Goal: Navigation & Orientation: Find specific page/section

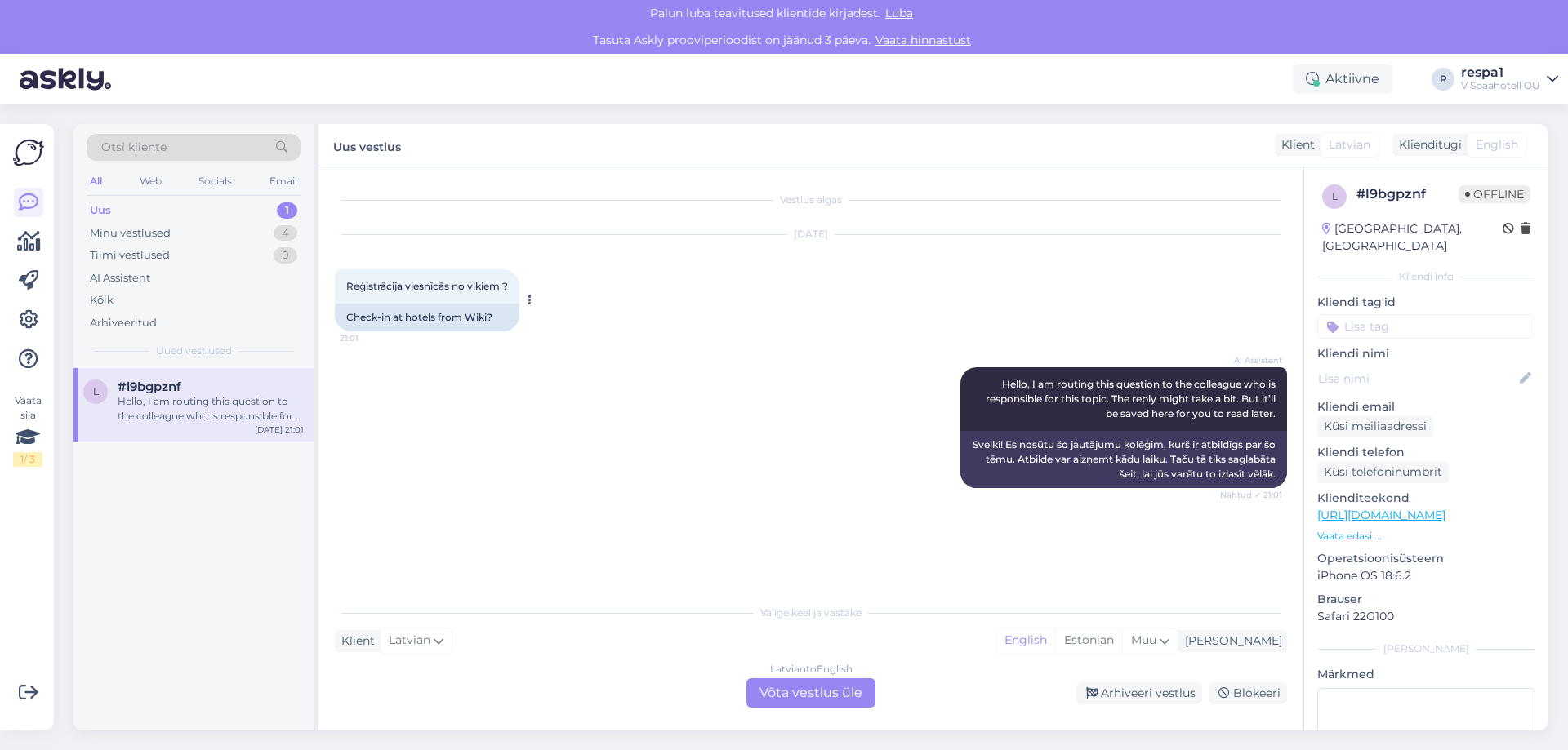
click at [434, 319] on div "Check-in at hotels from Wiki?" at bounding box center [427, 317] width 184 height 28
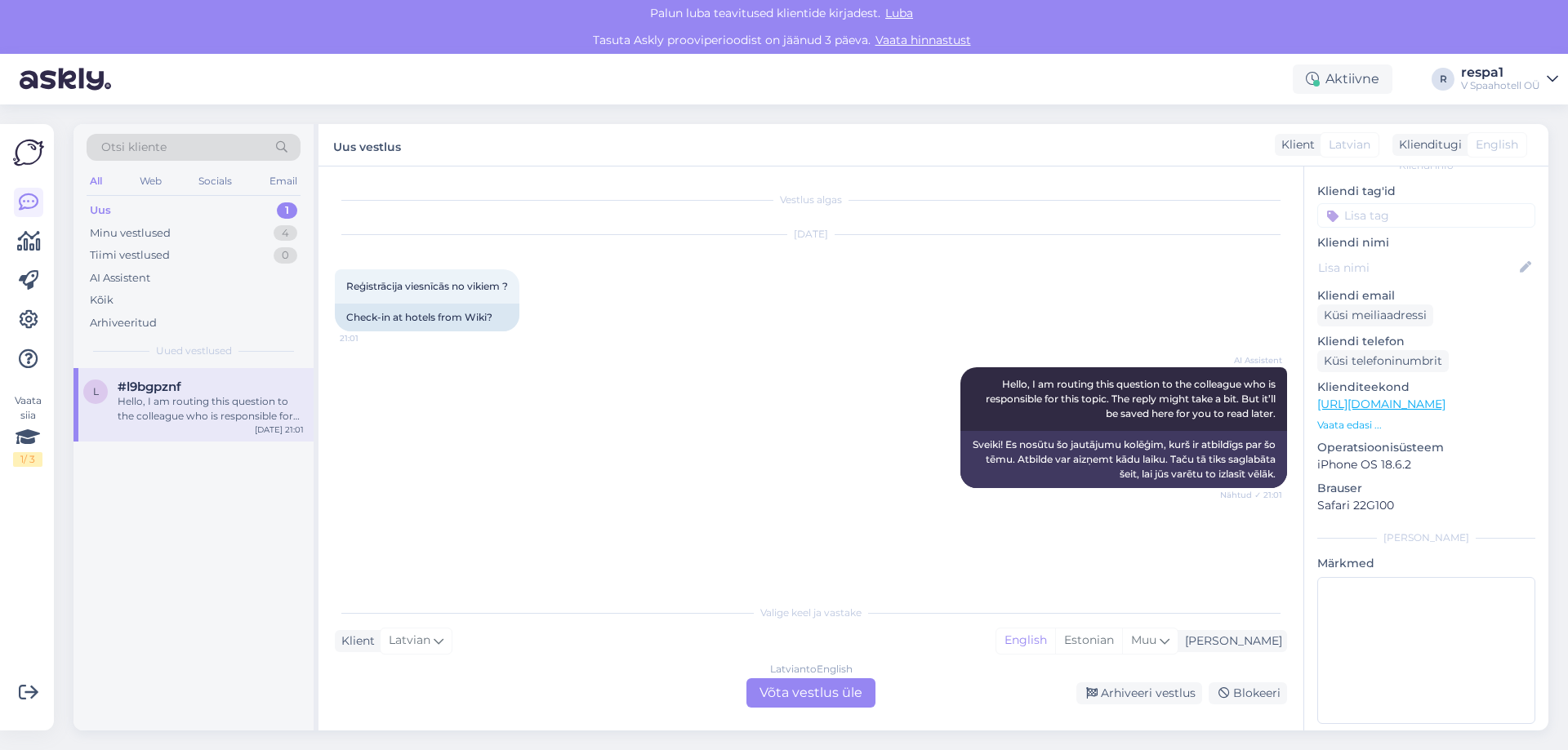
scroll to position [112, 0]
click at [891, 11] on span "Luba" at bounding box center [899, 13] width 38 height 14
click at [908, 13] on span "Luba" at bounding box center [899, 13] width 38 height 14
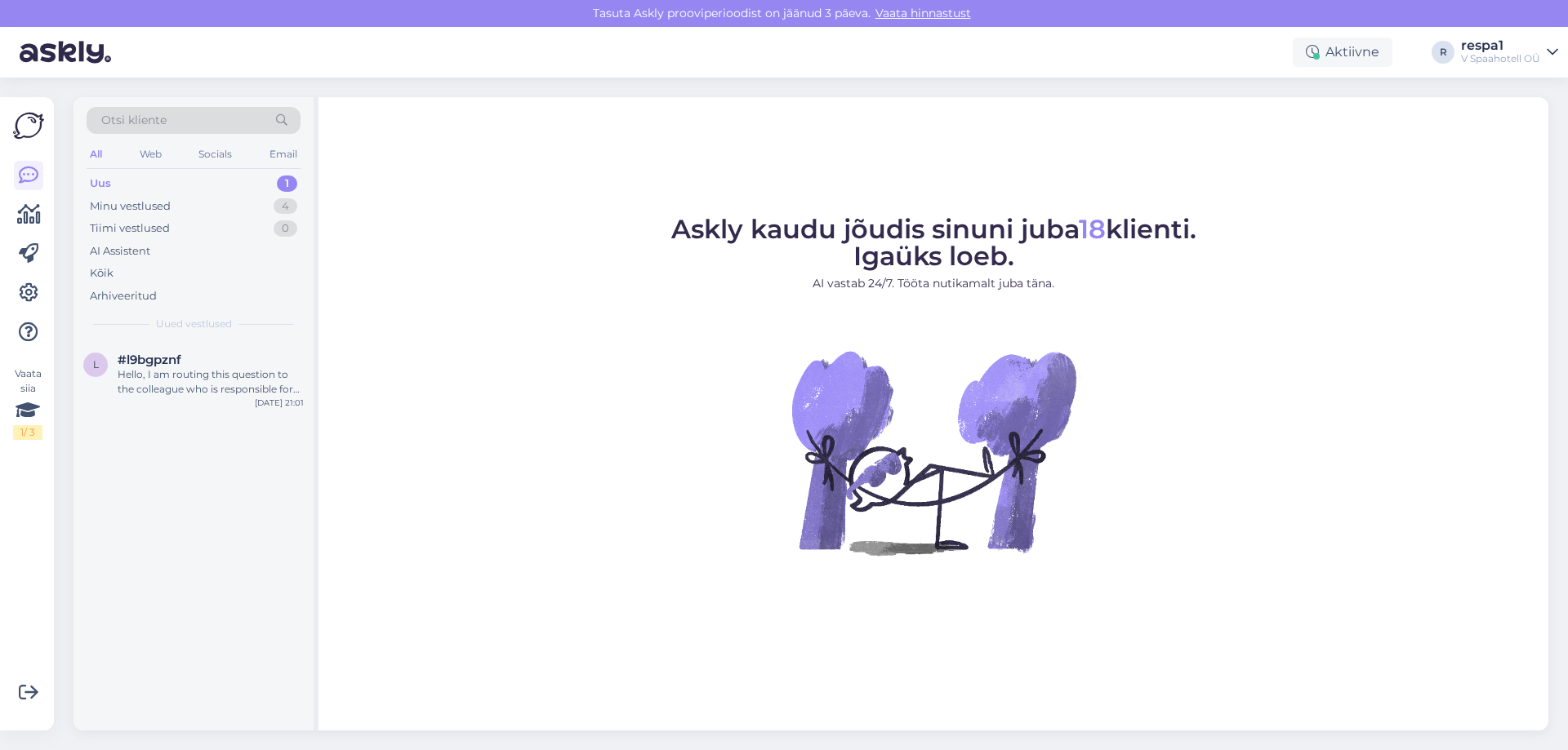
click at [264, 186] on div "Uus 1" at bounding box center [193, 183] width 214 height 22
